Goal: Entertainment & Leisure: Consume media (video, audio)

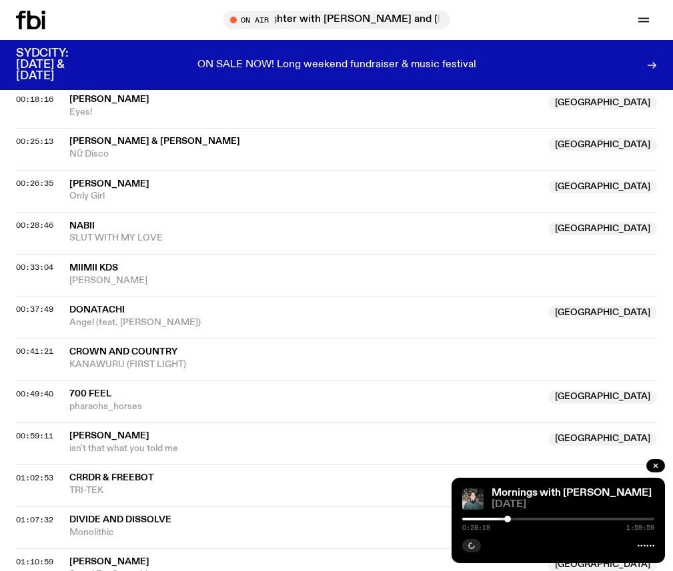
click at [509, 519] on div at bounding box center [507, 519] width 7 height 7
click at [511, 519] on div at bounding box center [508, 519] width 7 height 7
click at [512, 519] on div at bounding box center [512, 519] width 7 height 7
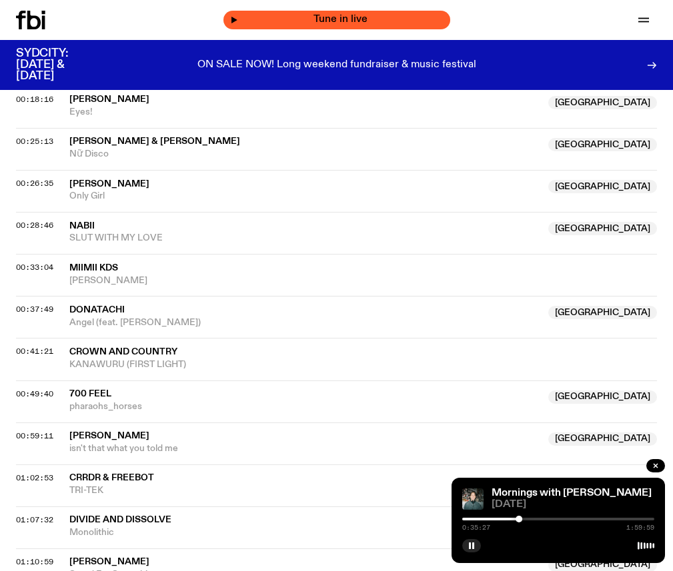
click at [306, 21] on span "Tune in live" at bounding box center [340, 20] width 205 height 10
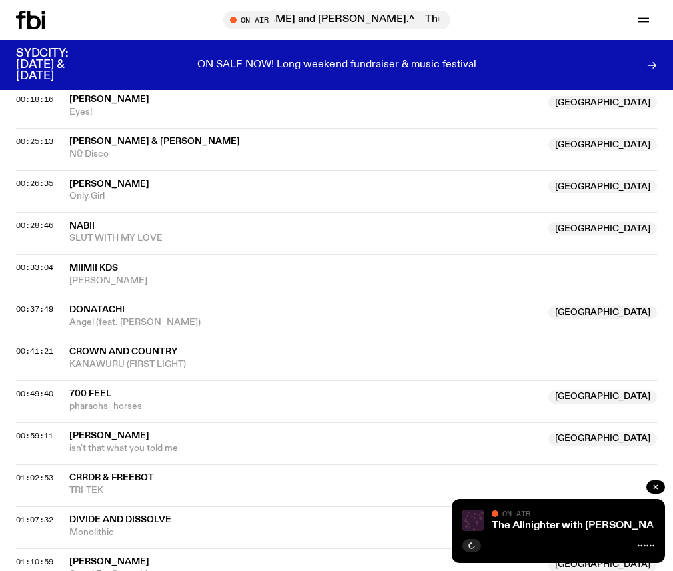
click at [37, 26] on icon at bounding box center [30, 20] width 29 height 19
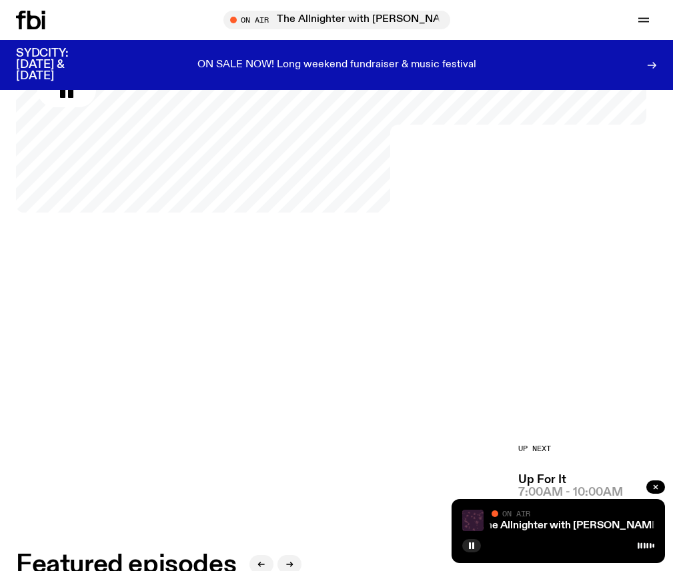
scroll to position [323, 0]
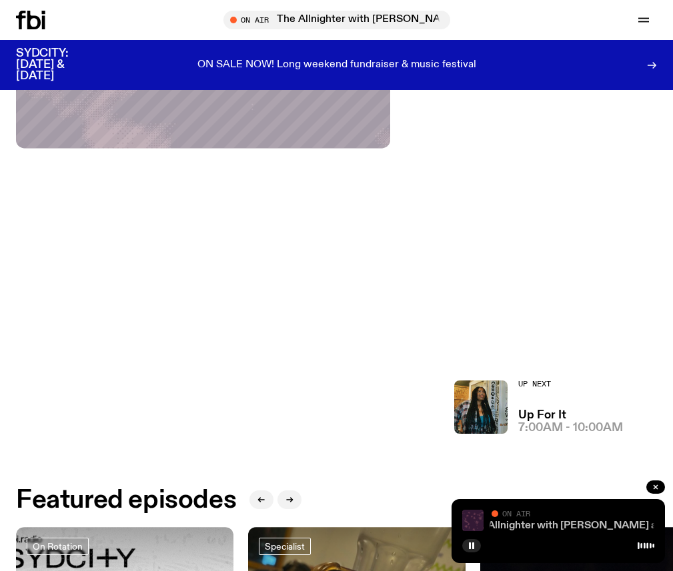
click at [508, 523] on link "The Allnighter with [PERSON_NAME] and [PERSON_NAME].^" at bounding box center [617, 526] width 300 height 11
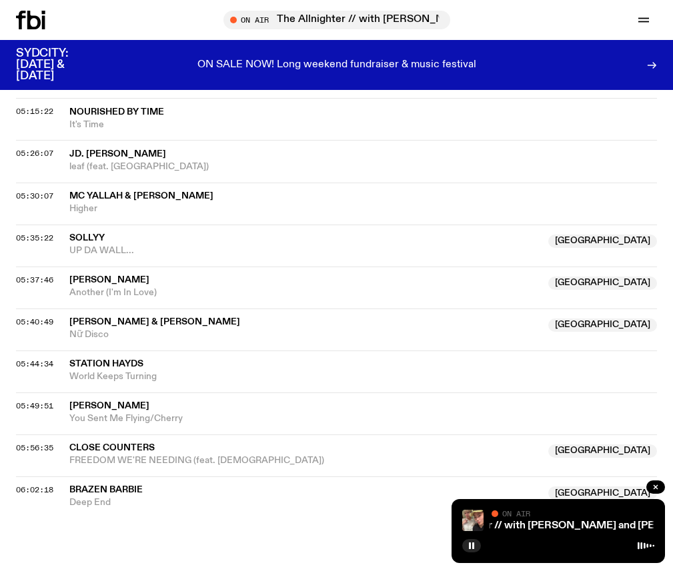
scroll to position [1703, 0]
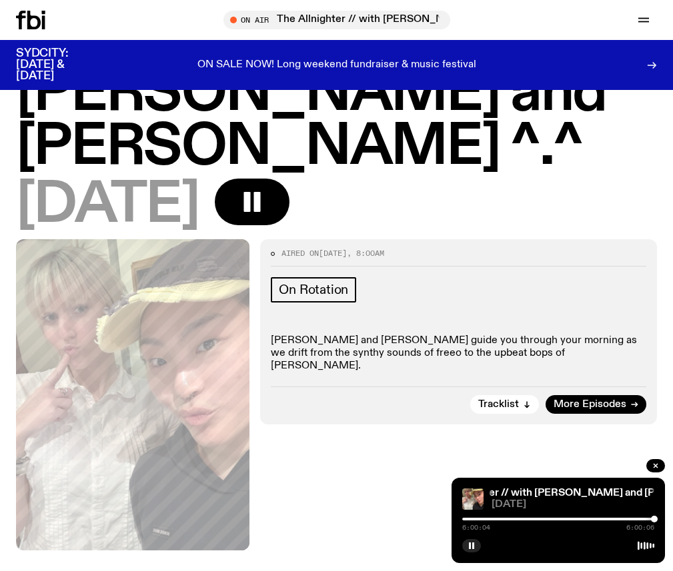
scroll to position [237, 0]
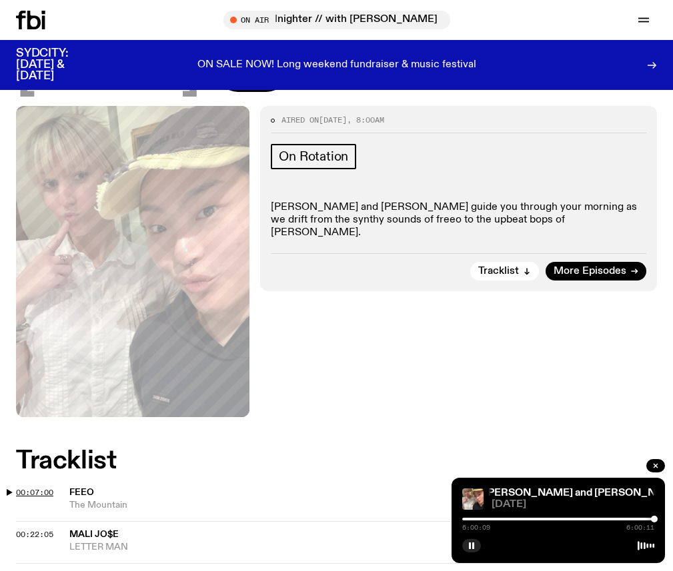
click at [53, 487] on span "00:07:00" at bounding box center [34, 492] width 37 height 11
click at [477, 519] on div at bounding box center [558, 519] width 192 height 3
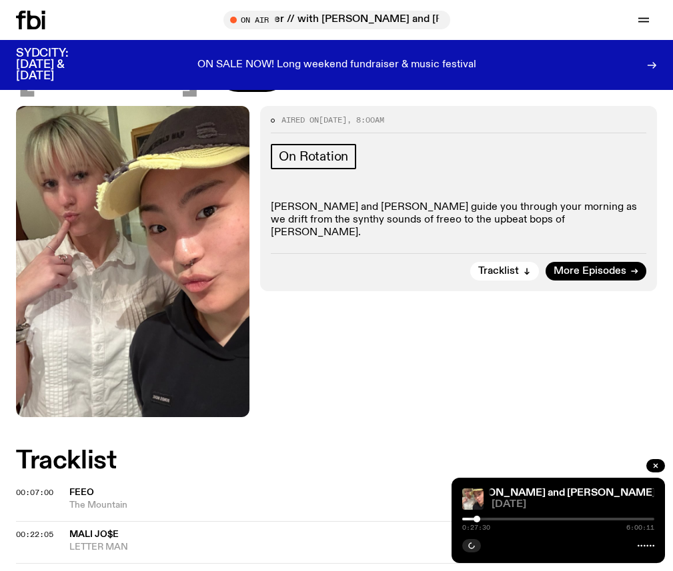
scroll to position [370, 0]
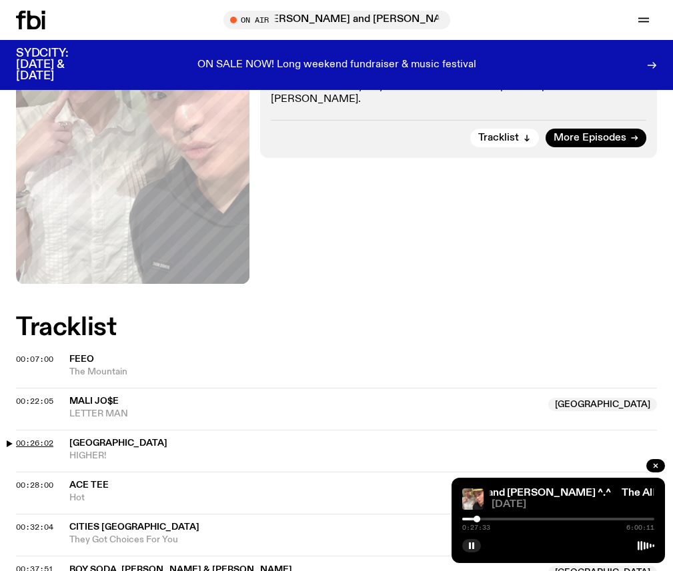
click at [53, 438] on span "00:26:02" at bounding box center [34, 443] width 37 height 11
click at [479, 519] on div at bounding box center [476, 519] width 7 height 7
click at [53, 564] on span "00:37:51" at bounding box center [34, 569] width 37 height 11
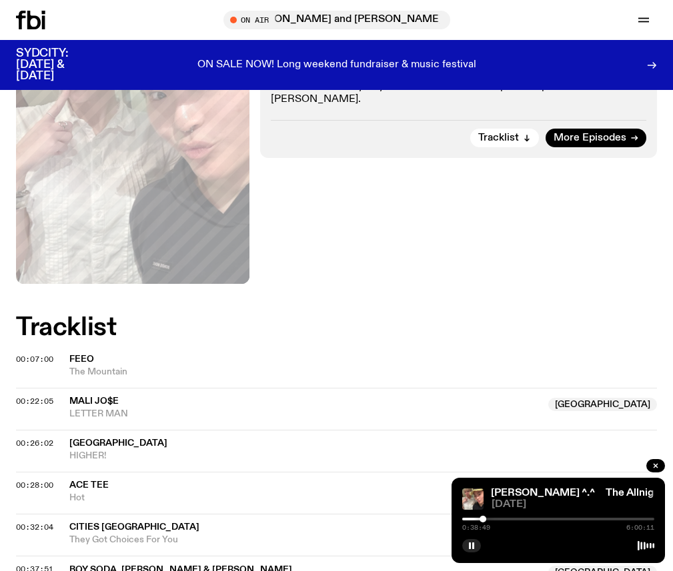
click at [491, 571] on span "4K" at bounding box center [304, 582] width 471 height 13
